Goal: Task Accomplishment & Management: Complete application form

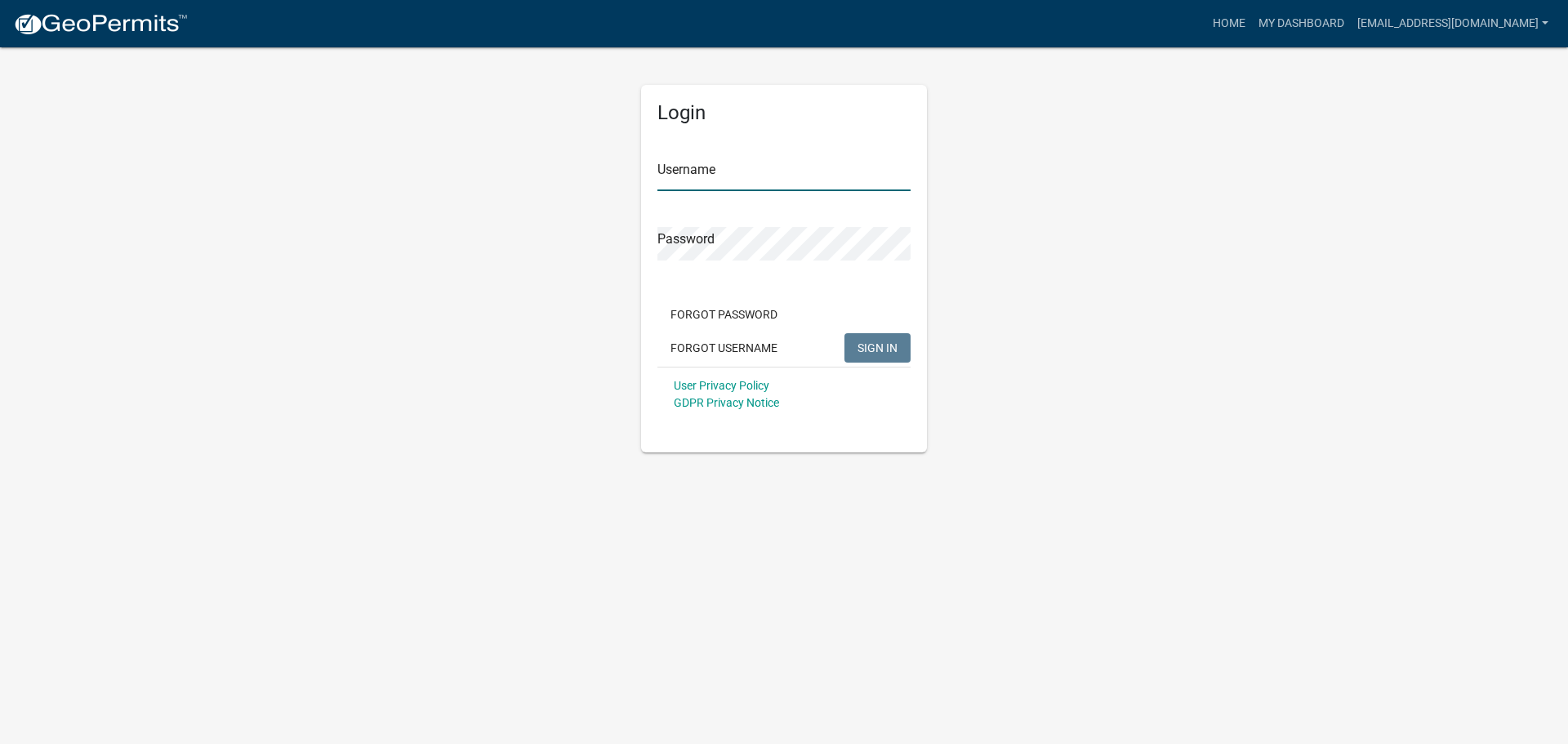
type input "[EMAIL_ADDRESS][DOMAIN_NAME]"
click at [876, 339] on button "SIGN IN" at bounding box center [878, 348] width 66 height 29
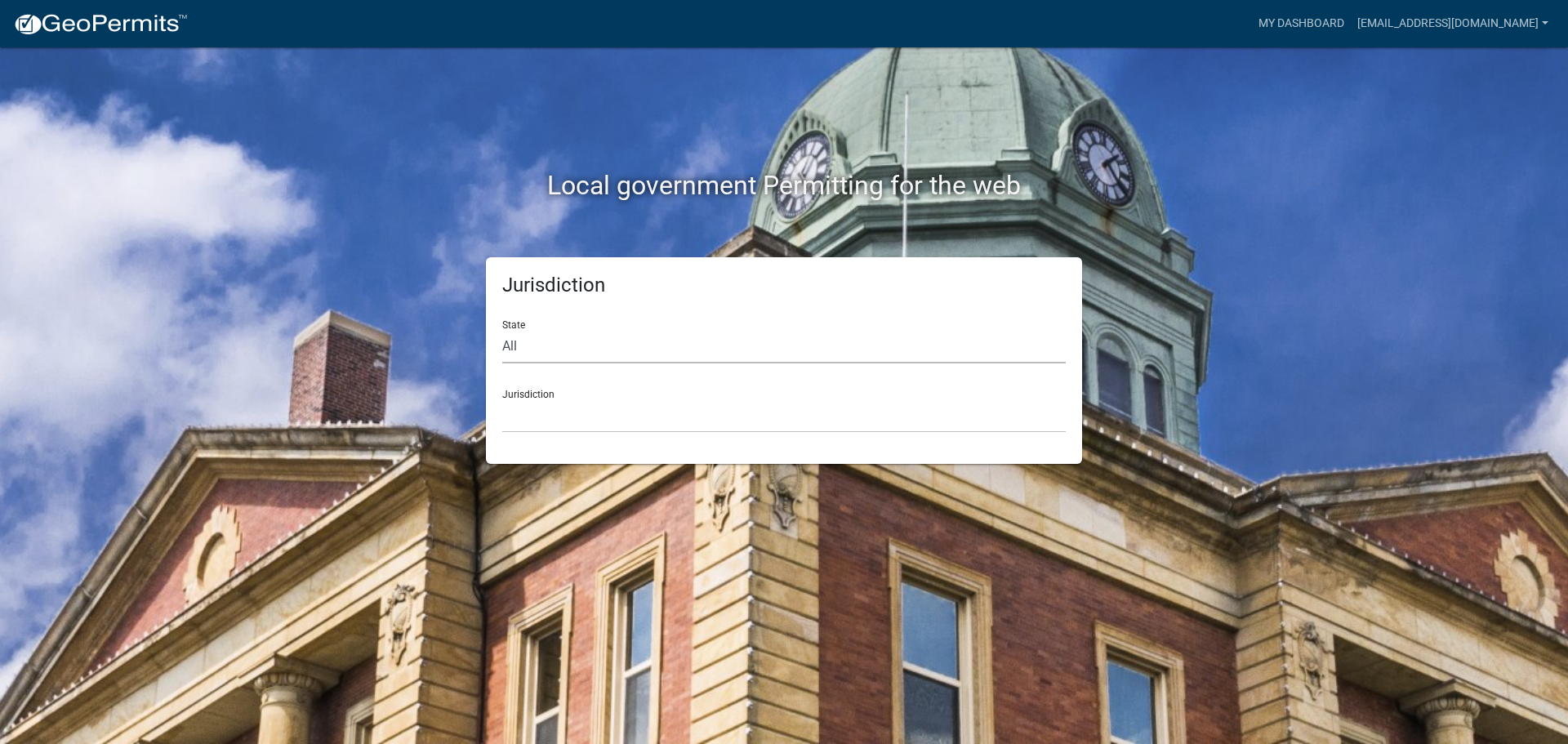
click at [652, 357] on select "All [US_STATE] [US_STATE] [US_STATE] [US_STATE] [US_STATE] [US_STATE] [US_STATE…" at bounding box center [784, 346] width 563 height 33
select select "[US_STATE]"
click at [502, 330] on select "All [US_STATE] [US_STATE] [US_STATE] [US_STATE] [US_STATE] [US_STATE] [US_STATE…" at bounding box center [784, 346] width 563 height 33
click at [571, 423] on select "City of [GEOGRAPHIC_DATA], [US_STATE] City of [GEOGRAPHIC_DATA], [US_STATE] Cit…" at bounding box center [784, 415] width 563 height 33
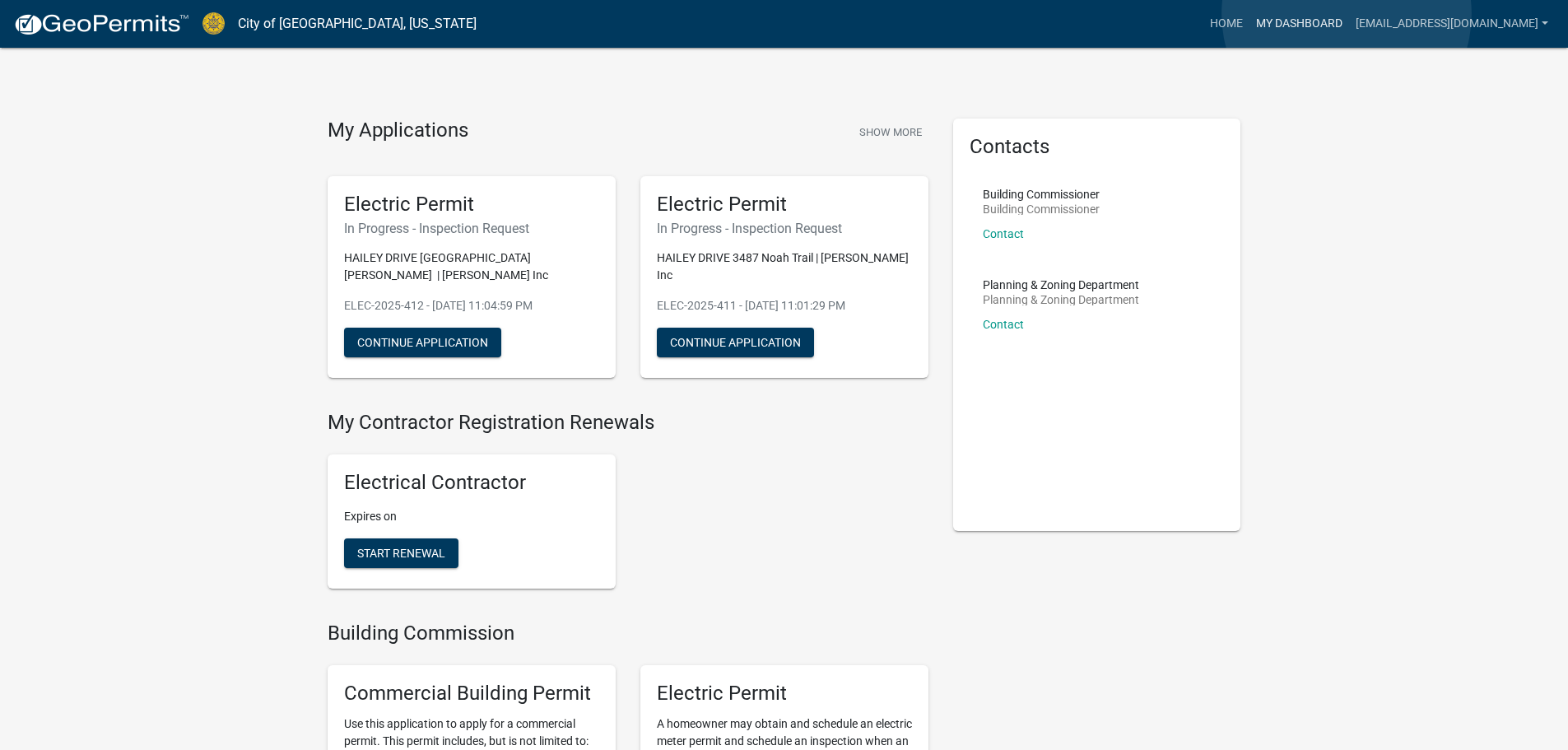
click at [1346, 14] on link "My Dashboard" at bounding box center [1299, 24] width 100 height 32
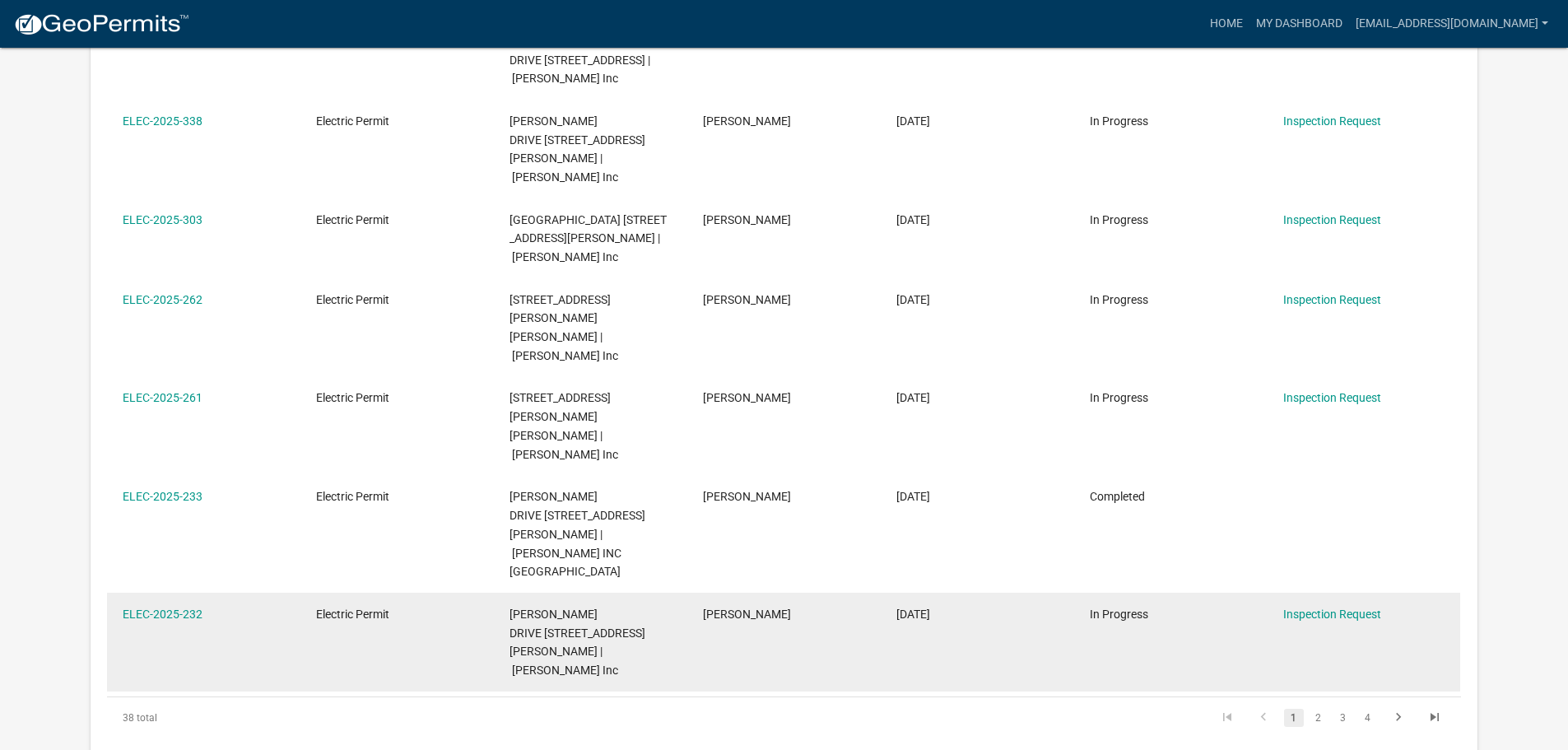
scroll to position [630, 0]
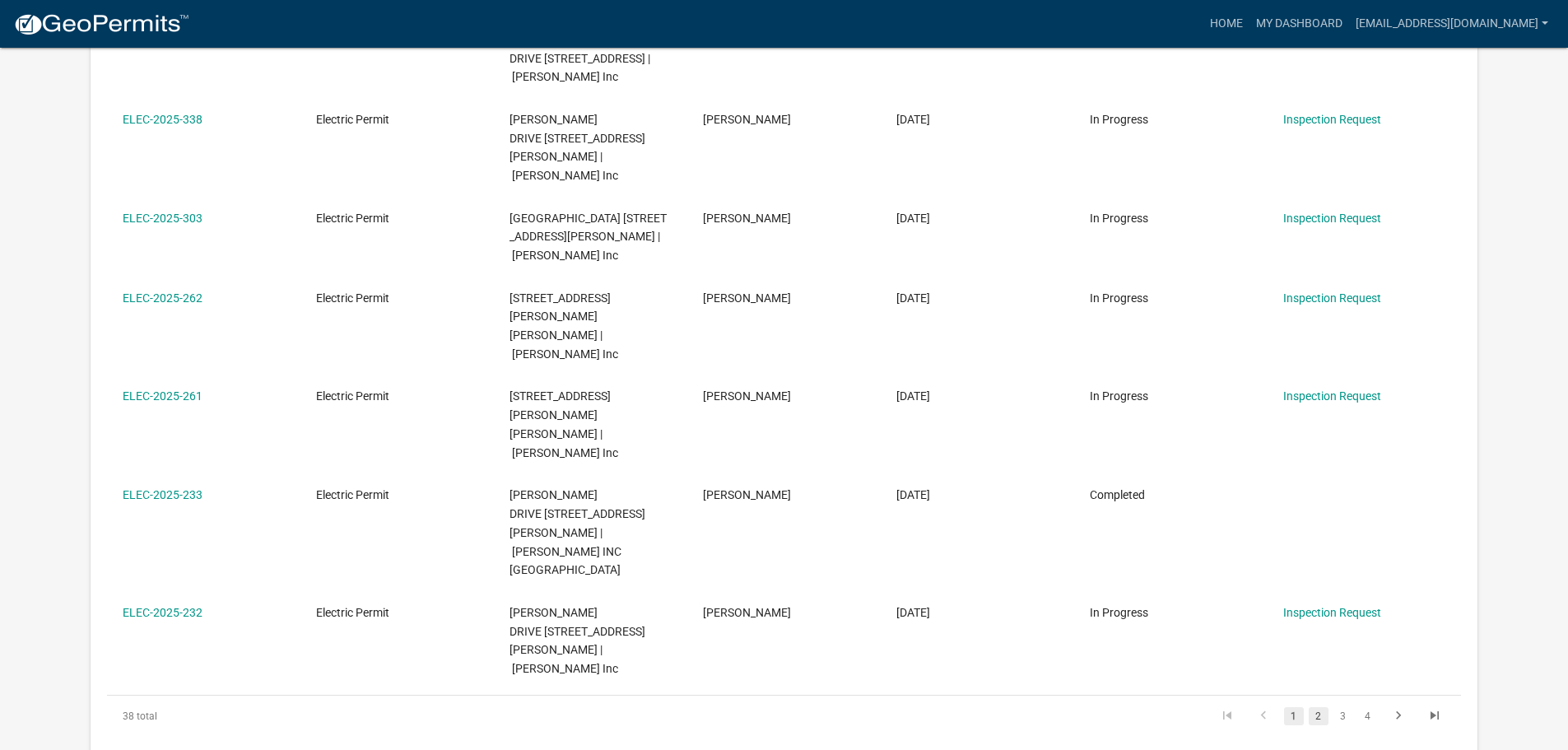
click at [1311, 707] on link "2" at bounding box center [1318, 716] width 20 height 18
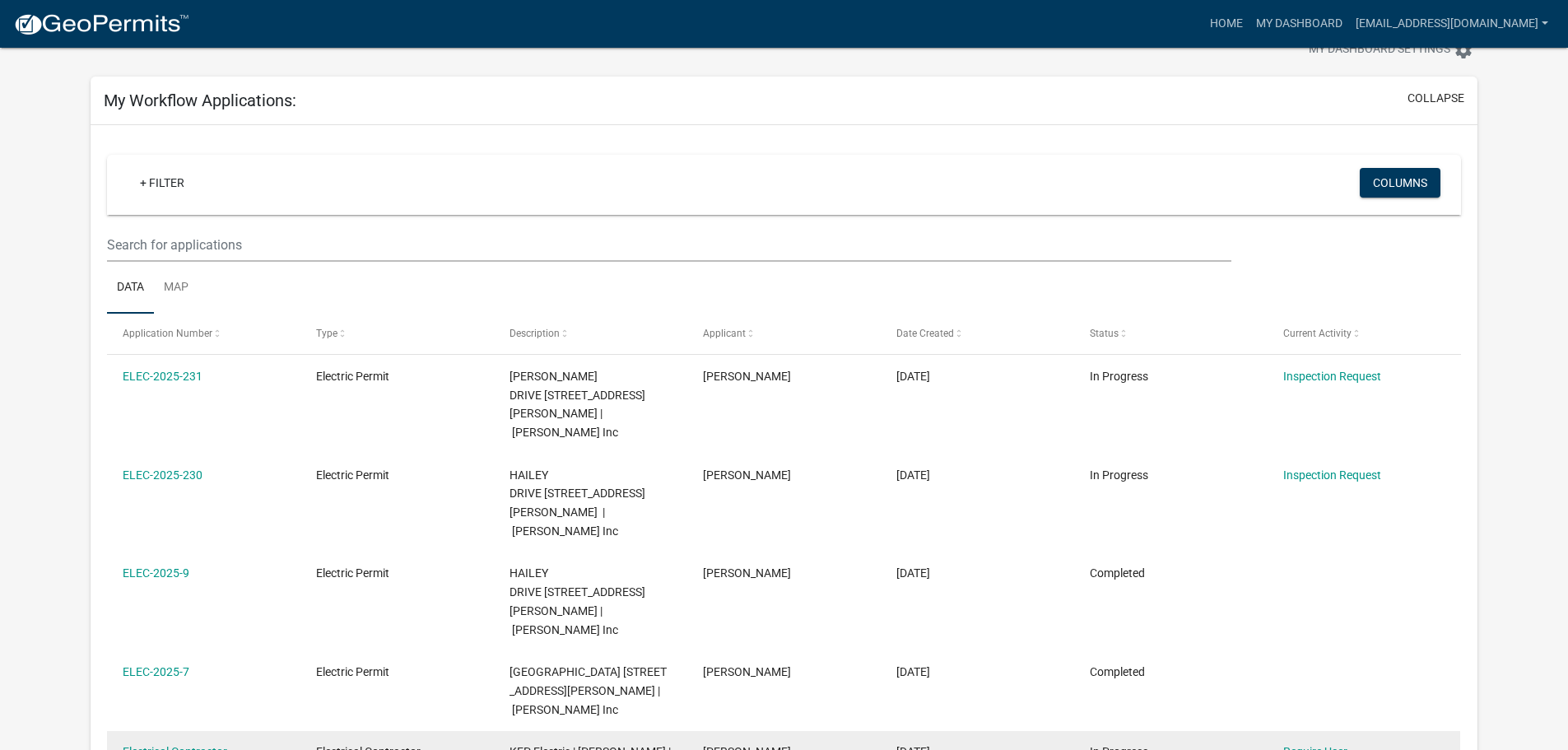
scroll to position [82, 0]
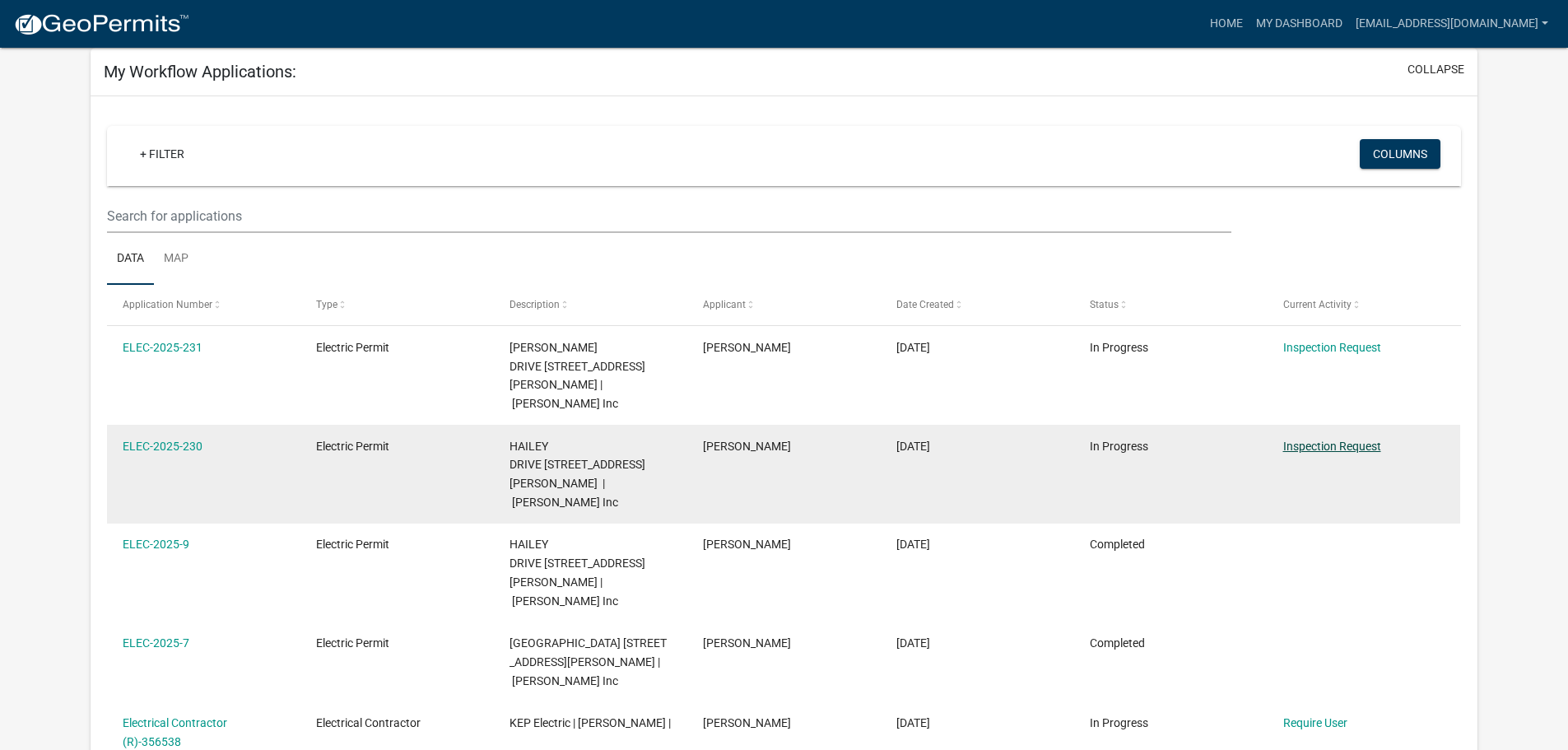
click at [1357, 440] on link "Inspection Request" at bounding box center [1332, 446] width 98 height 13
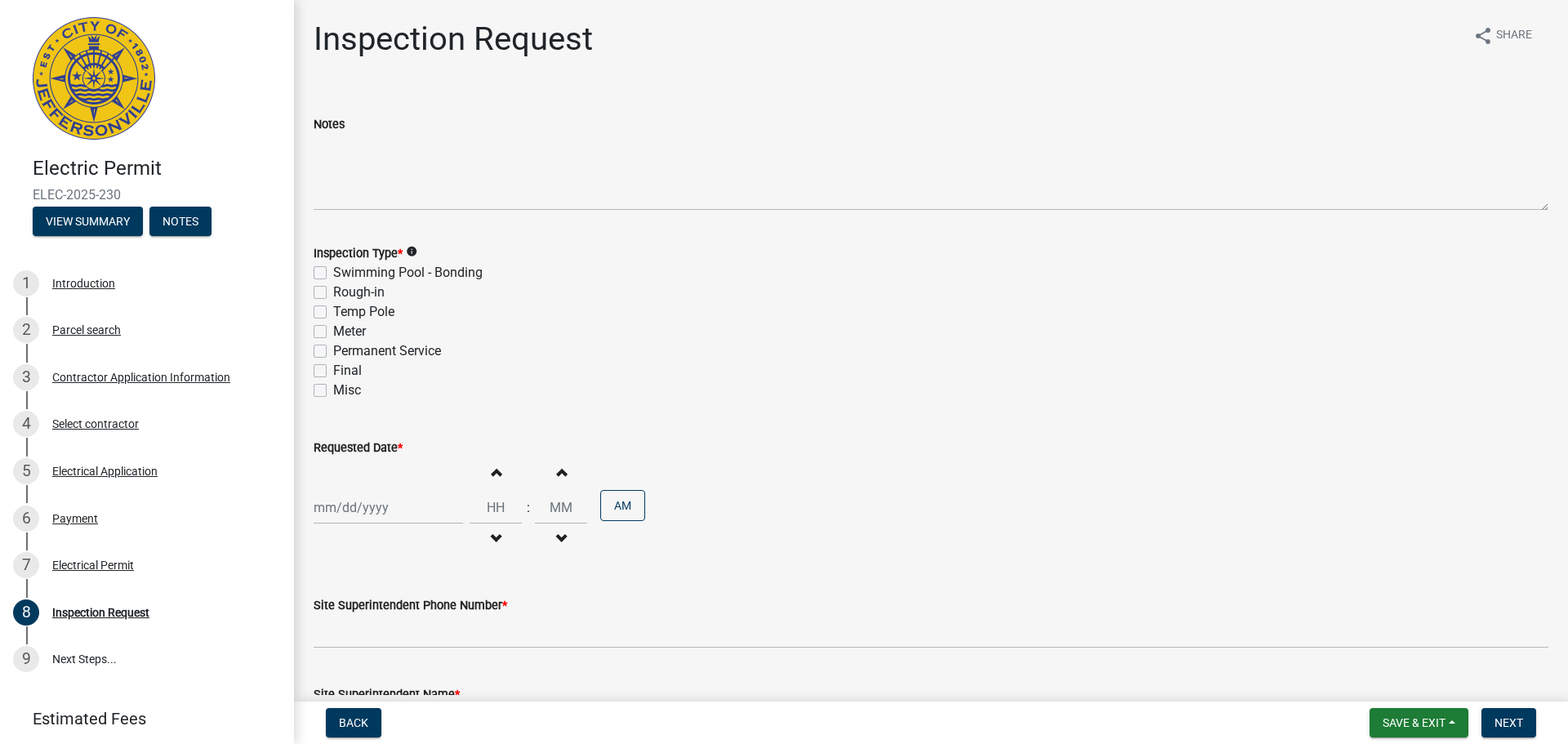
click at [333, 374] on label "Final" at bounding box center [348, 371] width 28 height 20
click at [333, 372] on input "Final" at bounding box center [338, 366] width 10 height 10
checkbox input "true"
checkbox input "false"
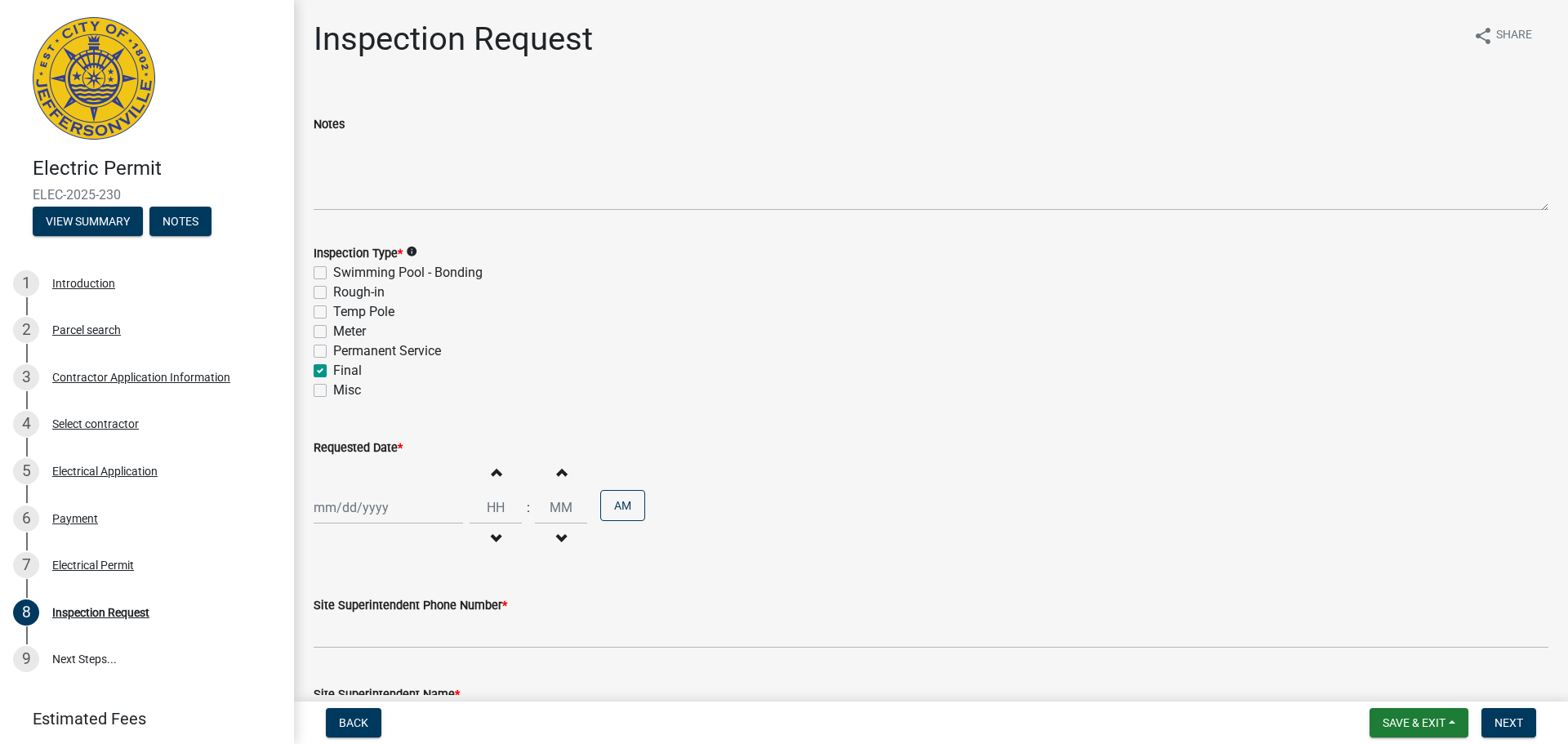
checkbox input "false"
checkbox input "true"
checkbox input "false"
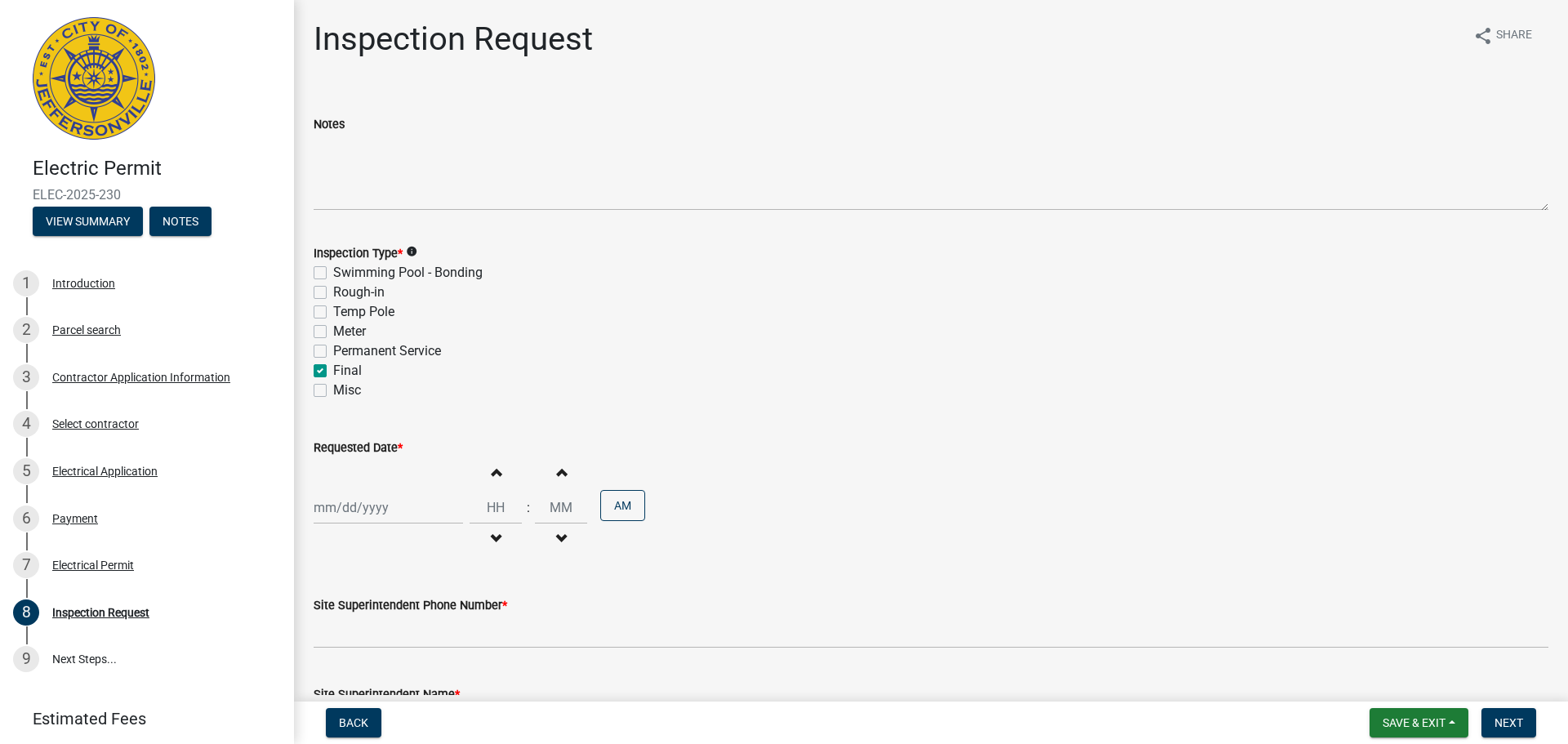
select select "8"
select select "2025"
click at [382, 505] on div "[PERSON_NAME] Feb Mar Apr [PERSON_NAME][DATE] Oct Nov [DATE] 1526 1527 1528 152…" at bounding box center [387, 507] width 149 height 33
click at [364, 416] on div "19" at bounding box center [356, 421] width 27 height 27
type input "[DATE]"
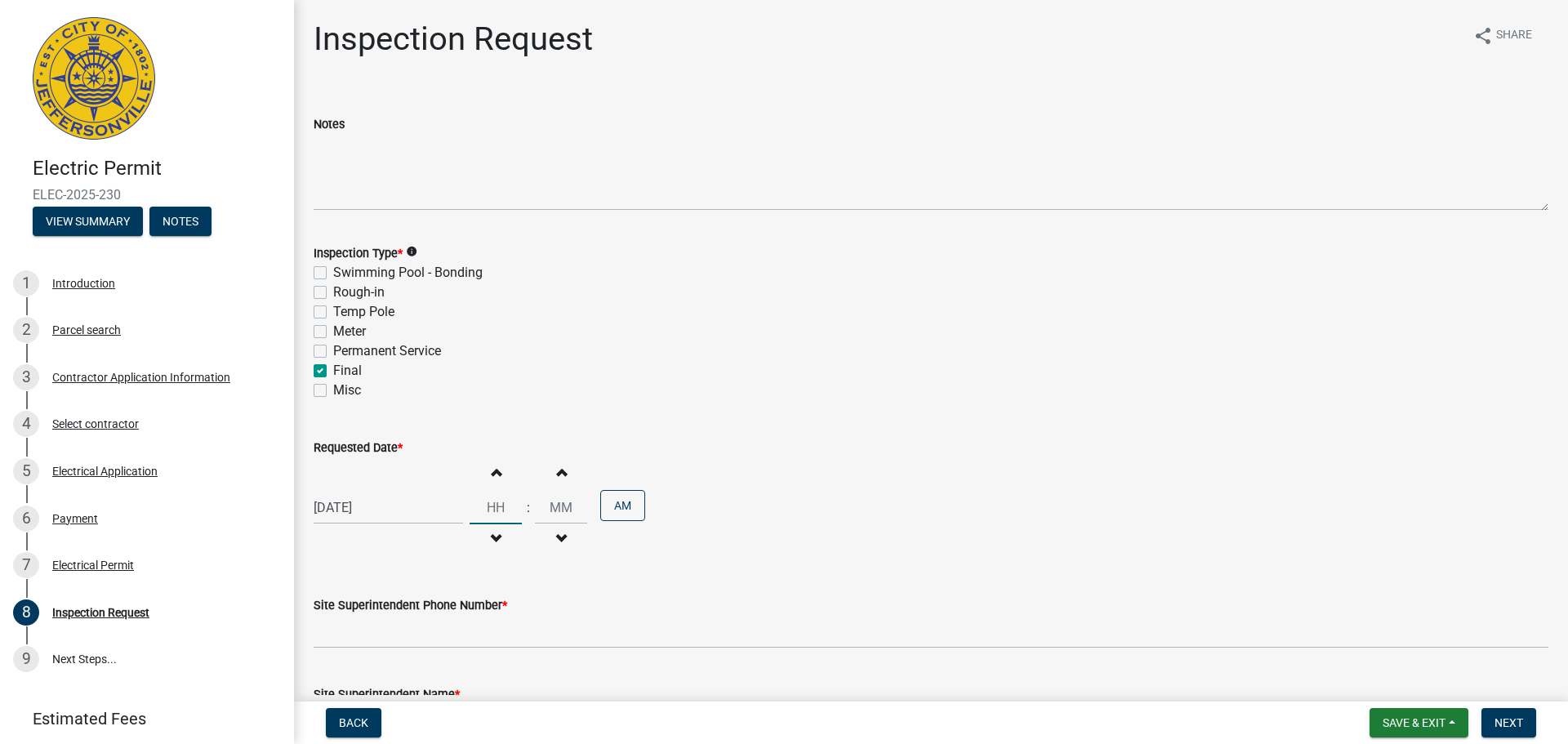
click at [491, 504] on input "Hours" at bounding box center [495, 507] width 52 height 33
type input "08"
type input "00"
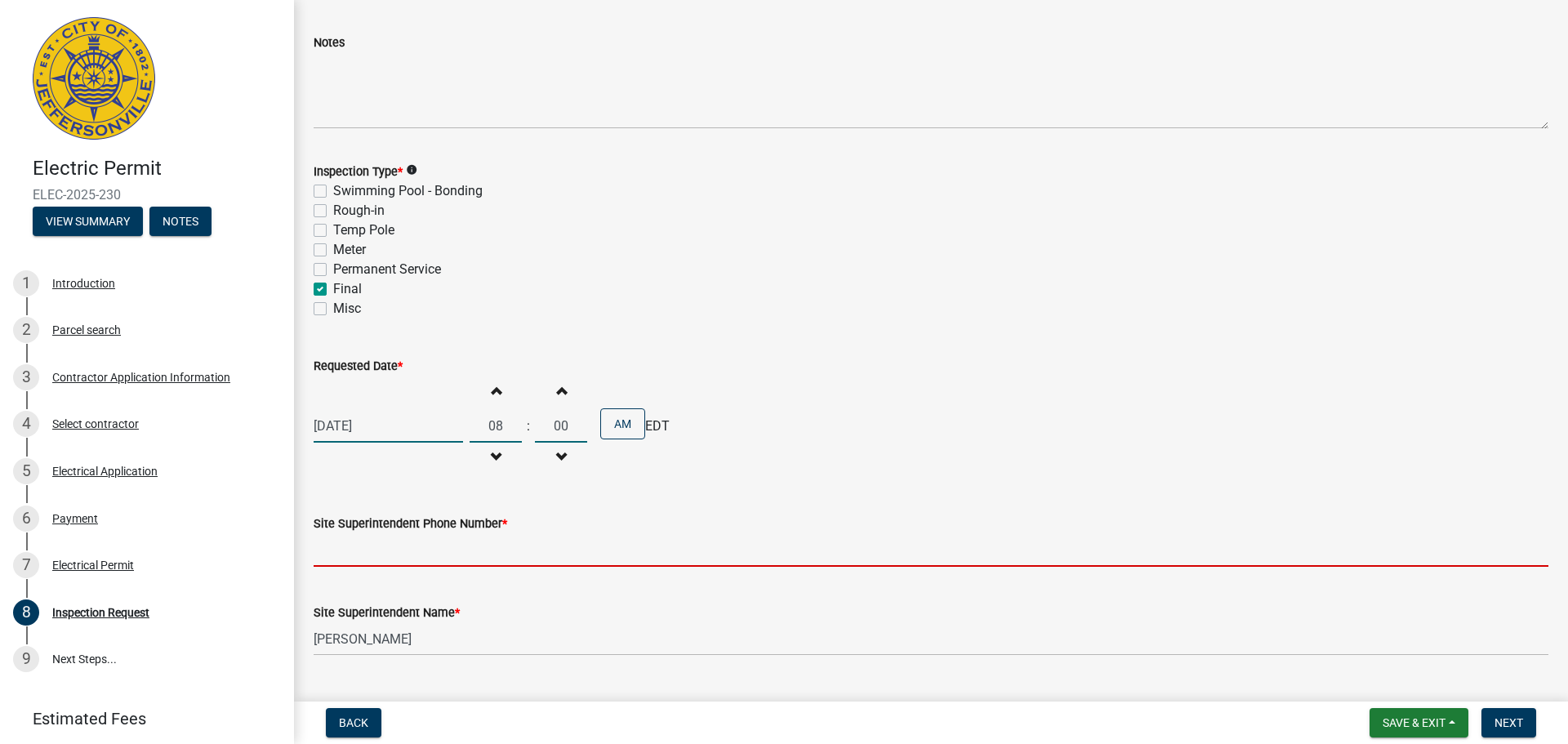
click at [393, 561] on input "Site Superintendent Phone Number *" at bounding box center [931, 549] width 1235 height 33
type input "5133168714"
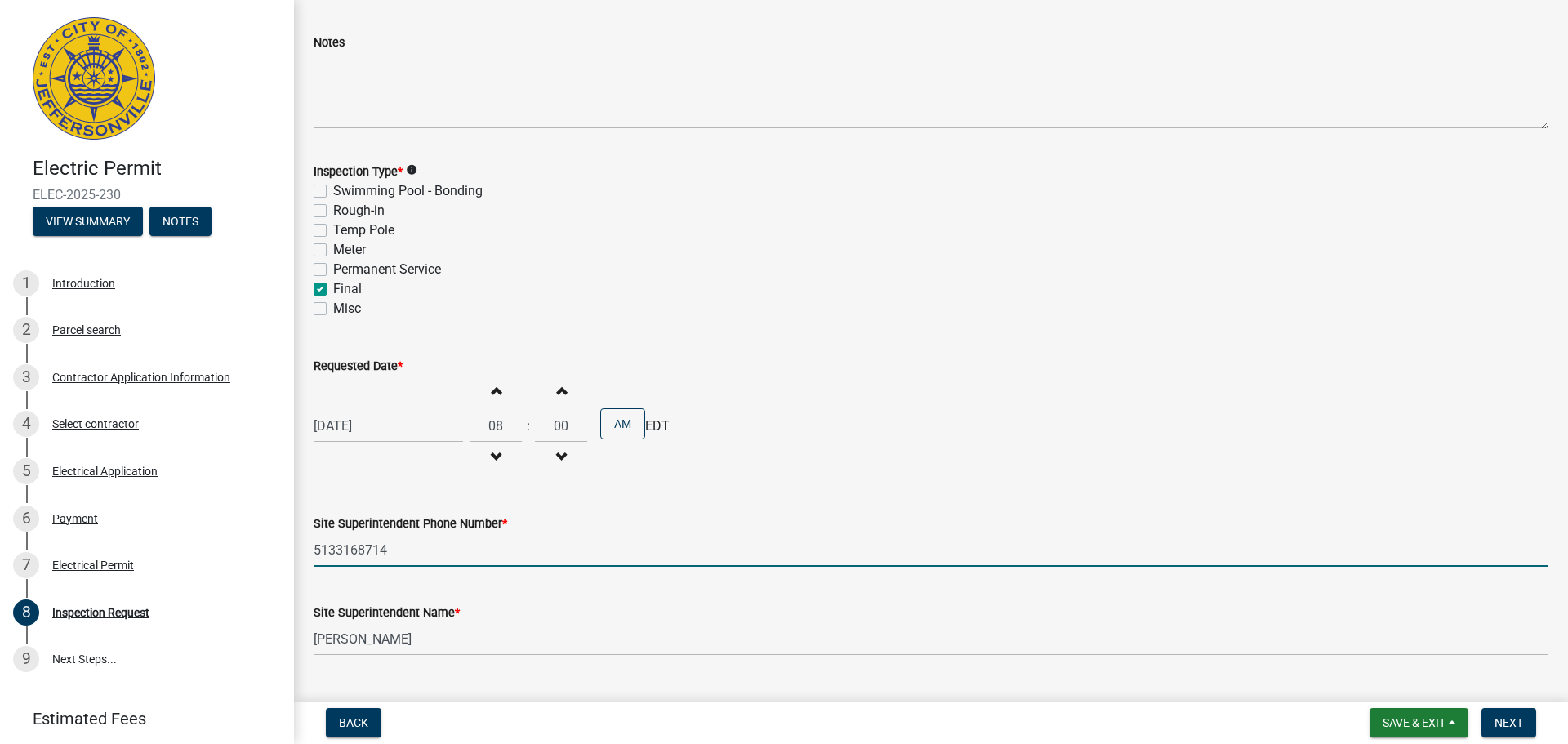
type input "[PERSON_NAME][EMAIL_ADDRESS][PERSON_NAME][DOMAIN_NAME]"
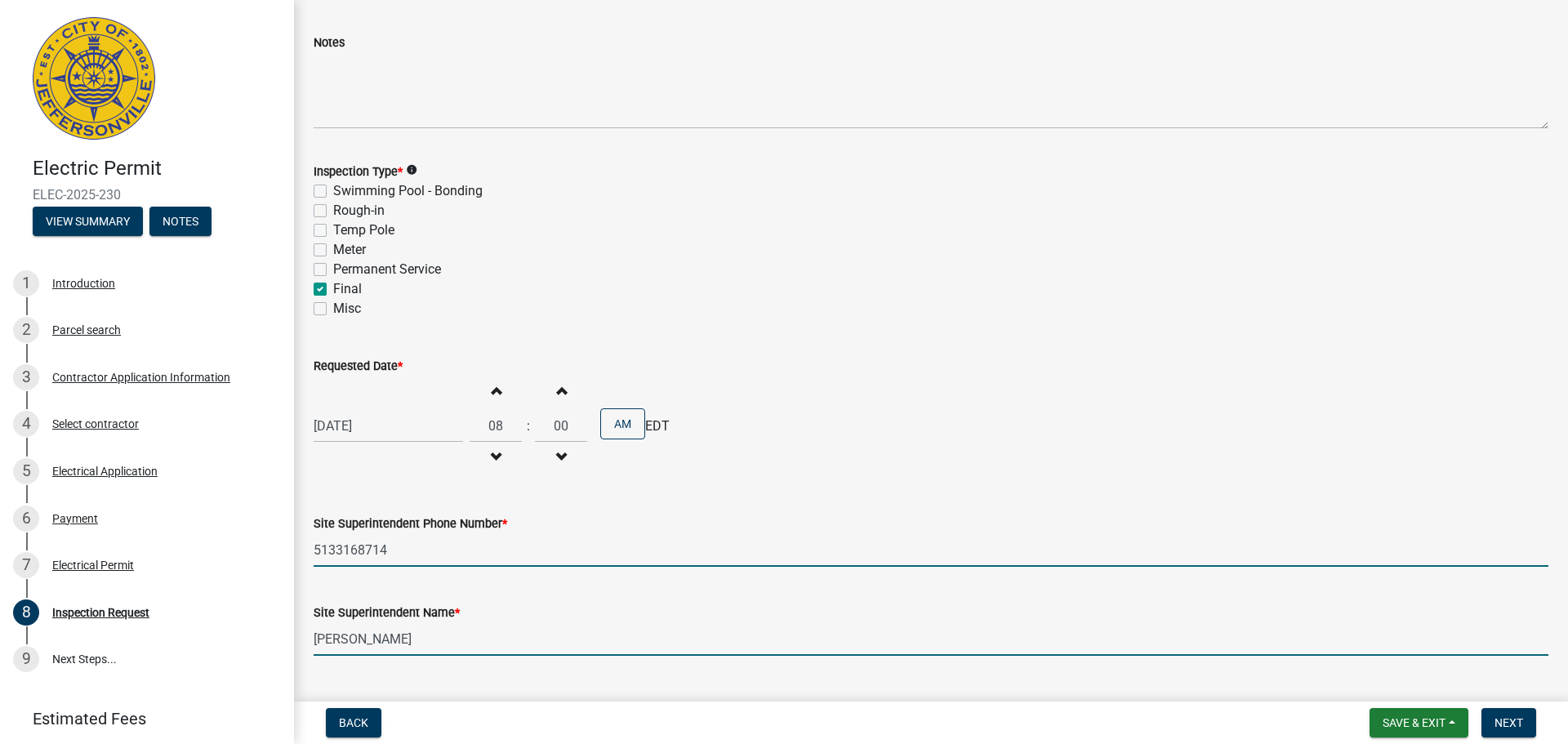
click at [410, 638] on input "[PERSON_NAME]" at bounding box center [931, 639] width 1235 height 33
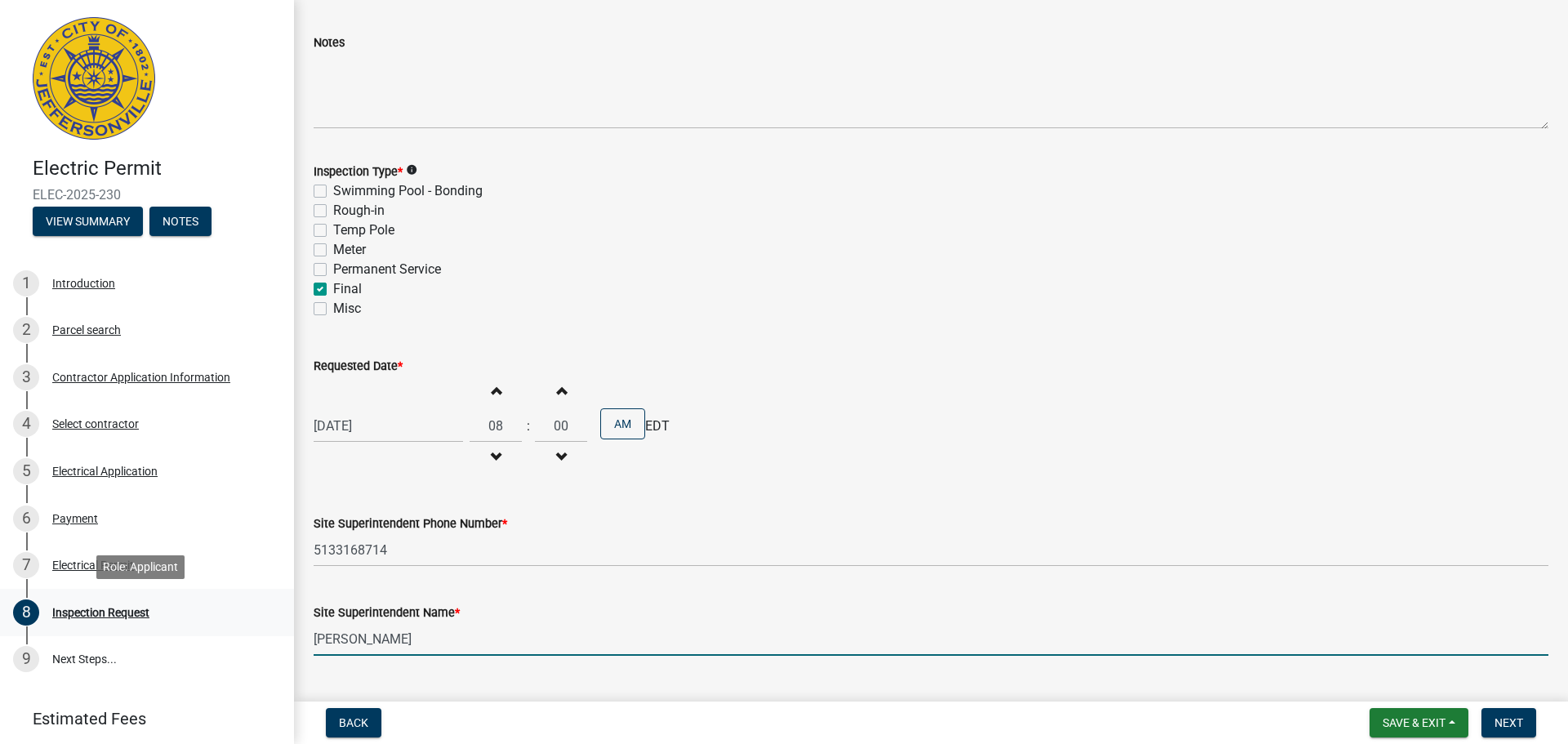
drag, startPoint x: 410, startPoint y: 638, endPoint x: 262, endPoint y: 633, distance: 148.1
click at [262, 633] on div "Electric Permit ELEC-2025-230 View Summary Notes 1 Introduction 2 Parcel search…" at bounding box center [784, 372] width 1568 height 744
type input "[PERSON_NAME]"
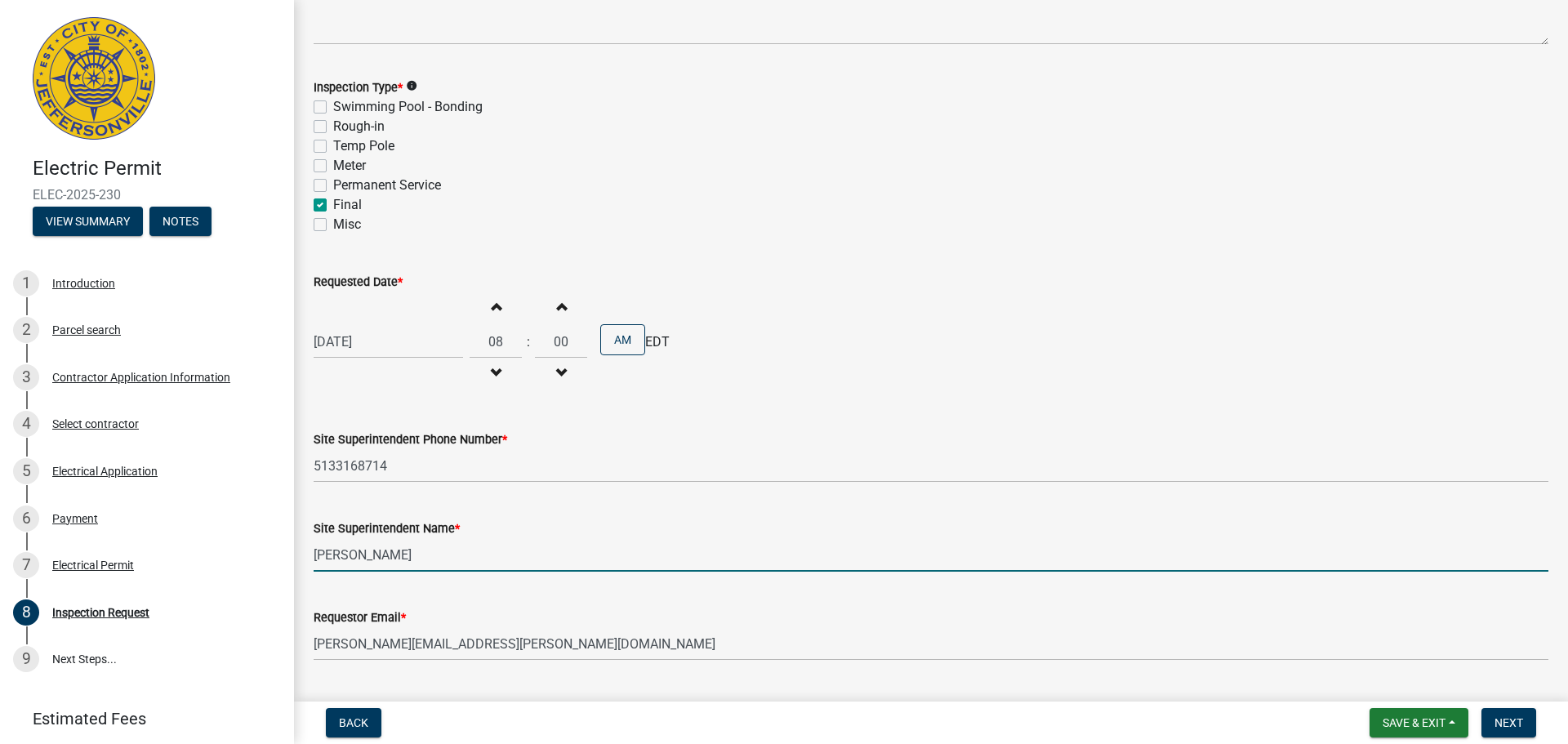
scroll to position [208, 0]
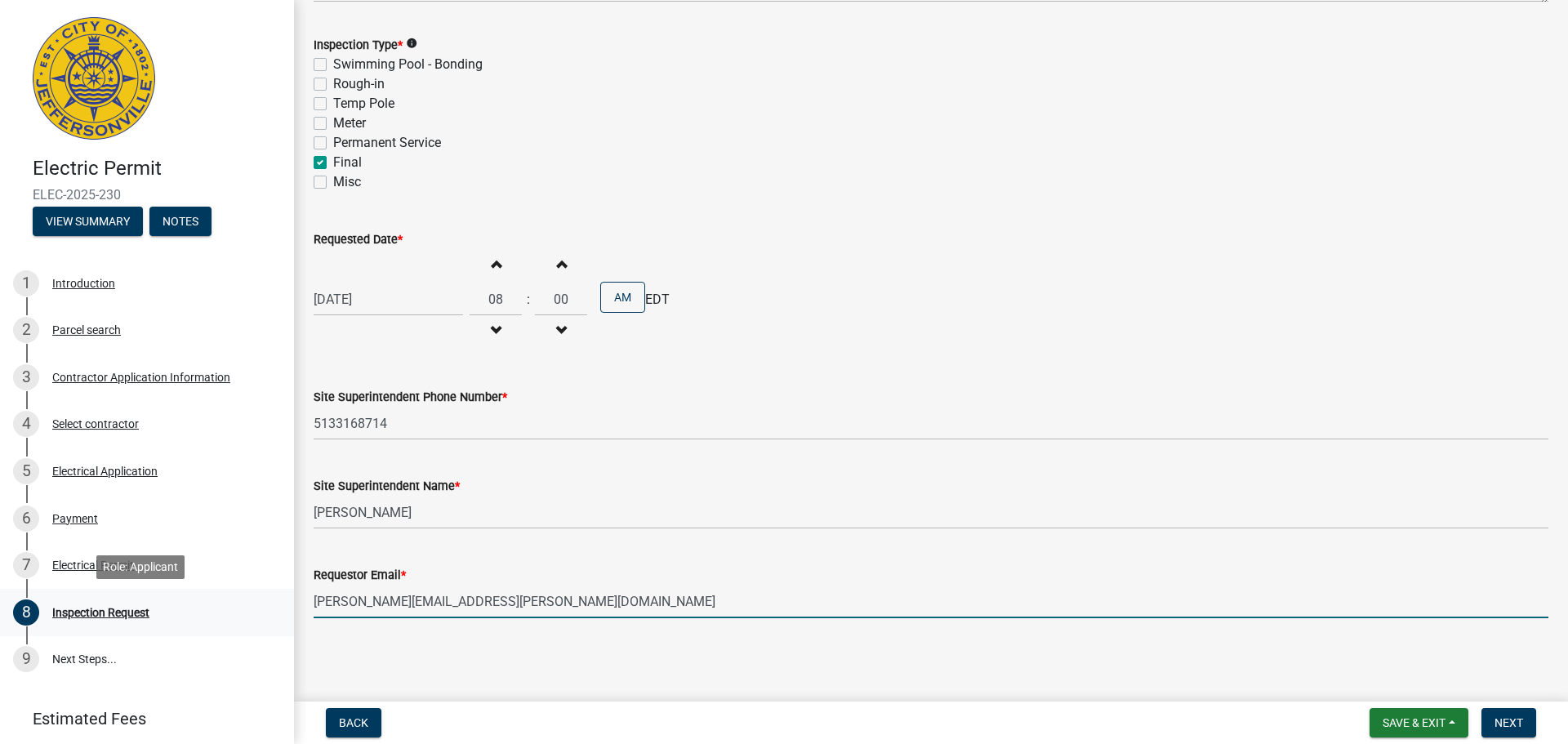
drag, startPoint x: 405, startPoint y: 601, endPoint x: 277, endPoint y: 596, distance: 128.1
click at [277, 596] on div "Electric Permit ELEC-2025-230 View Summary Notes 1 Introduction 2 Parcel search…" at bounding box center [784, 372] width 1568 height 744
type input "[PERSON_NAME][EMAIL_ADDRESS][PERSON_NAME][DOMAIN_NAME]"
click at [1506, 718] on span "Next" at bounding box center [1508, 723] width 28 height 13
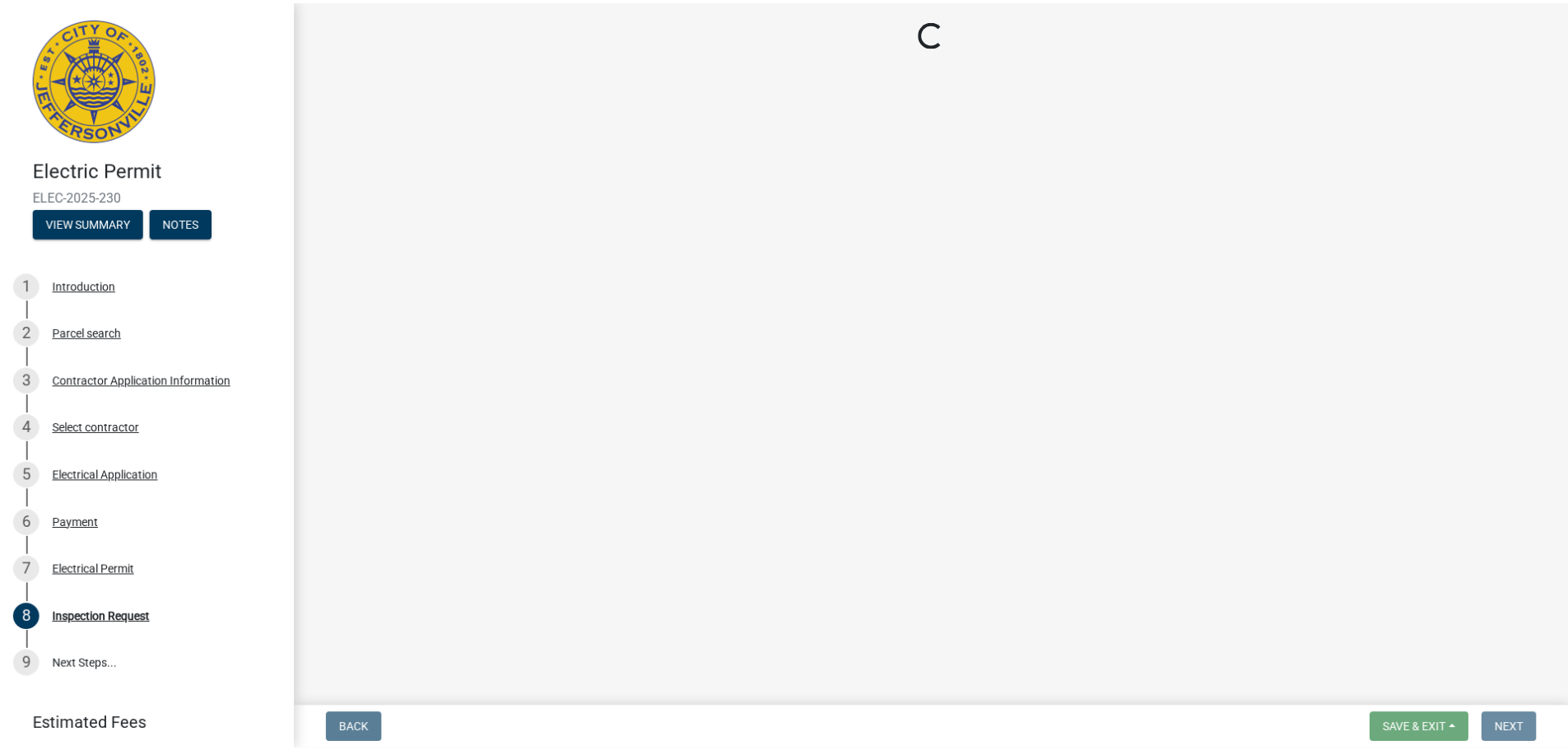
scroll to position [0, 0]
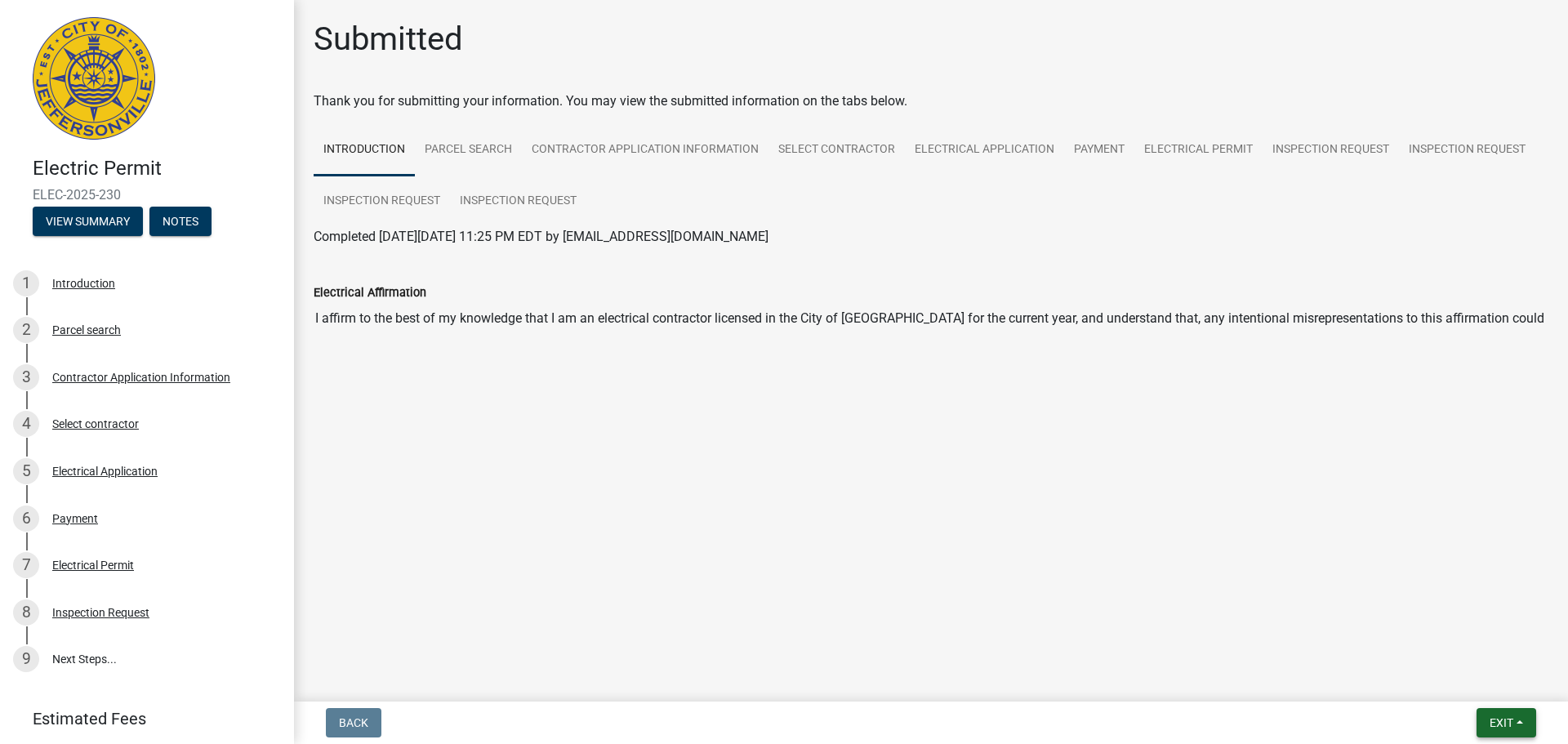
click at [1506, 718] on span "Exit" at bounding box center [1501, 723] width 24 height 13
click at [1476, 678] on button "Save & Exit" at bounding box center [1470, 679] width 131 height 39
